Goal: Transaction & Acquisition: Download file/media

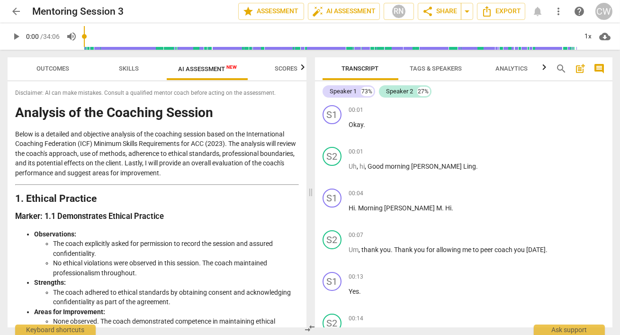
scroll to position [4049, 0]
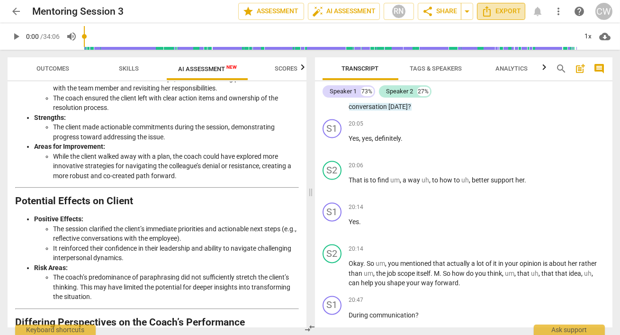
click at [495, 11] on span "Export" at bounding box center [501, 11] width 40 height 11
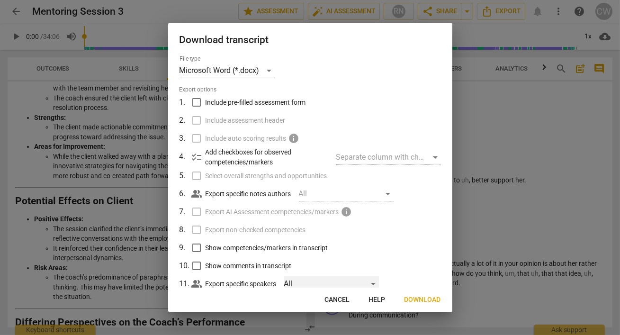
click at [376, 285] on div "All" at bounding box center [331, 283] width 95 height 15
click at [301, 284] on input "checkbox" at bounding box center [300, 283] width 23 height 23
checkbox input "true"
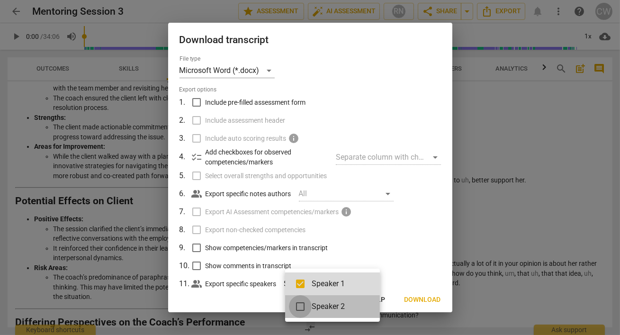
click at [299, 309] on input "checkbox" at bounding box center [300, 306] width 23 height 23
checkbox input "true"
click at [389, 193] on div at bounding box center [310, 167] width 620 height 335
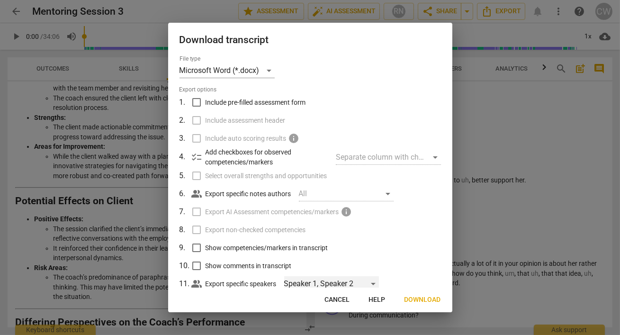
scroll to position [3, 0]
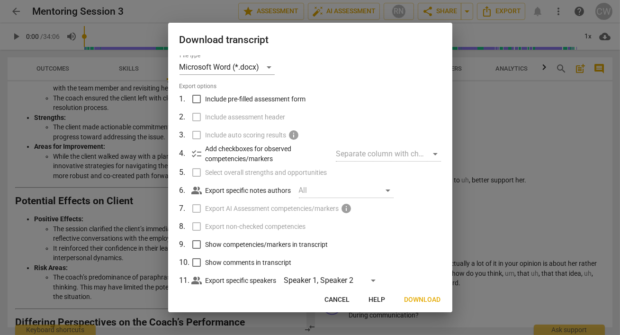
click at [387, 189] on div "All" at bounding box center [346, 190] width 95 height 15
click at [420, 301] on span "Download" at bounding box center [423, 299] width 36 height 9
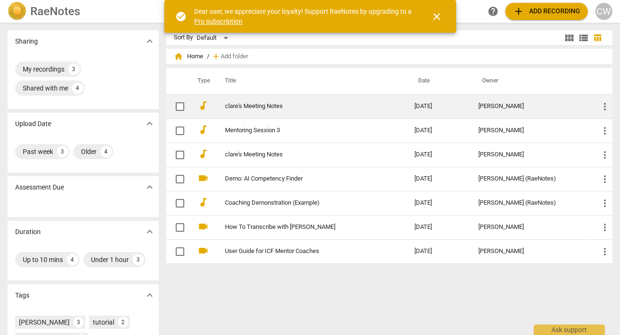
click at [289, 108] on link "clare's Meeting Notes" at bounding box center [302, 106] width 155 height 7
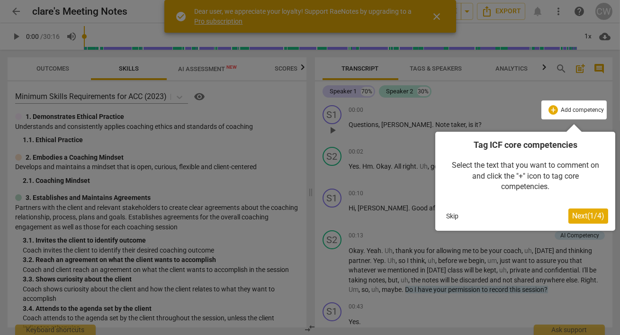
click at [437, 17] on div at bounding box center [310, 167] width 620 height 335
click at [452, 216] on button "Skip" at bounding box center [453, 216] width 20 height 14
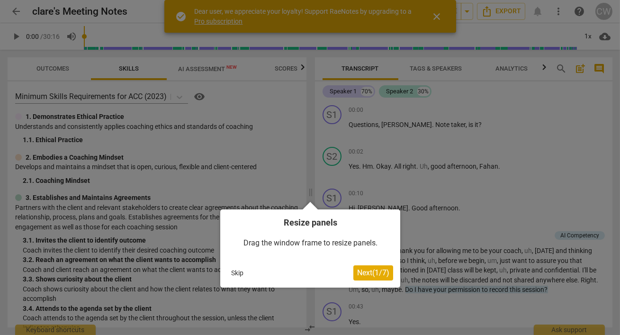
click at [236, 272] on button "Skip" at bounding box center [237, 273] width 20 height 14
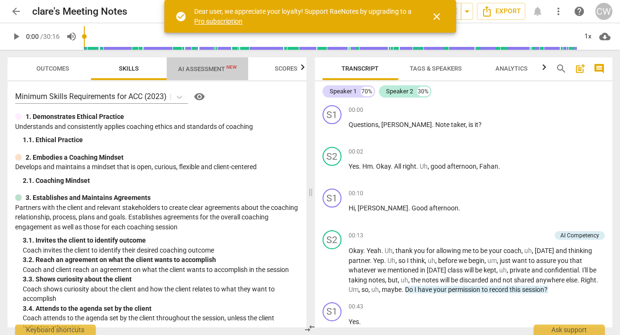
click at [199, 68] on span "AI Assessment New" at bounding box center [207, 68] width 59 height 7
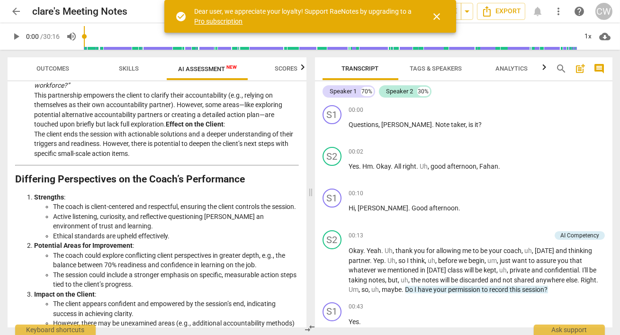
scroll to position [1069, 0]
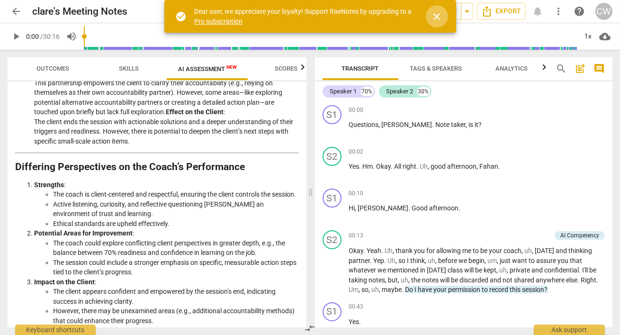
click at [439, 14] on span "close" at bounding box center [437, 16] width 11 height 11
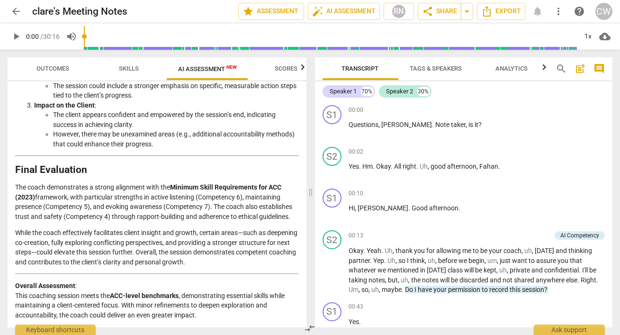
scroll to position [1264, 0]
